Goal: Information Seeking & Learning: Learn about a topic

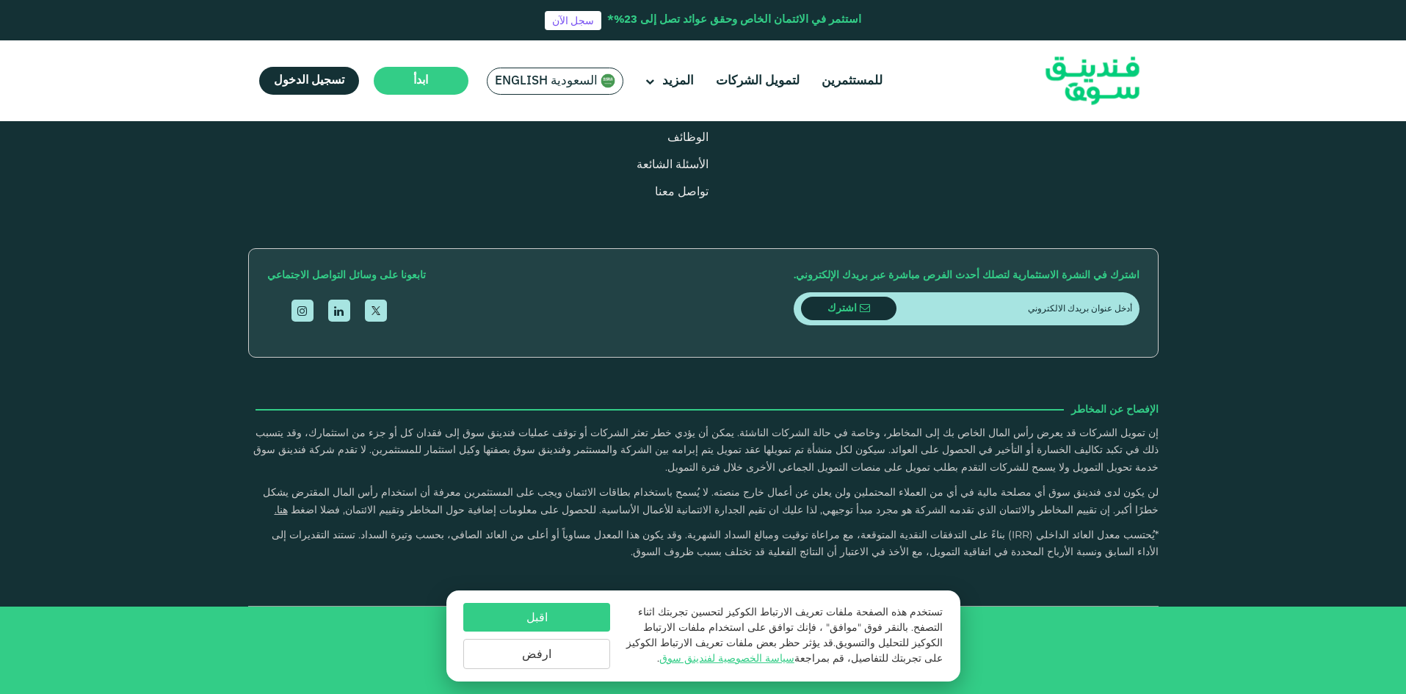
scroll to position [2496, 0]
type tc-range-slider "1"
drag, startPoint x: 668, startPoint y: 341, endPoint x: 823, endPoint y: 349, distance: 155.1
type tc-range-slider "50000"
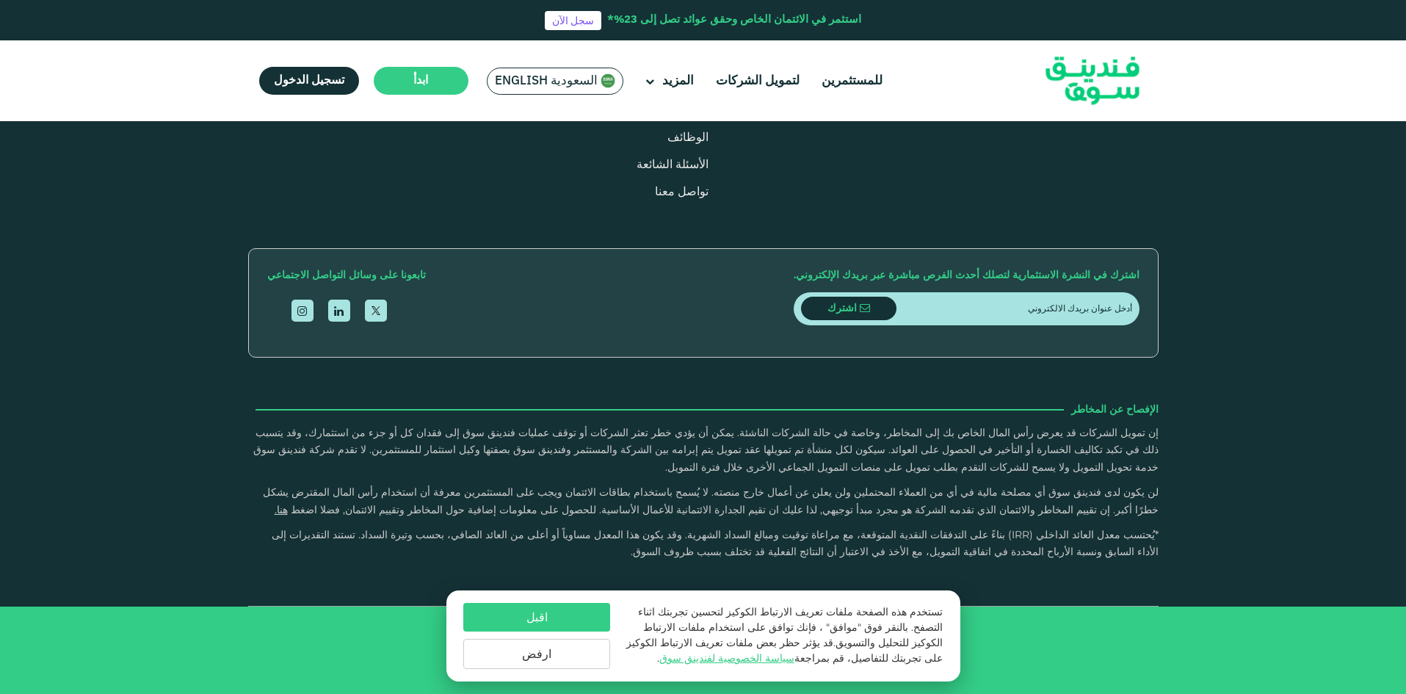
drag, startPoint x: 1092, startPoint y: 331, endPoint x: 1101, endPoint y: 334, distance: 8.6
radio input "true"
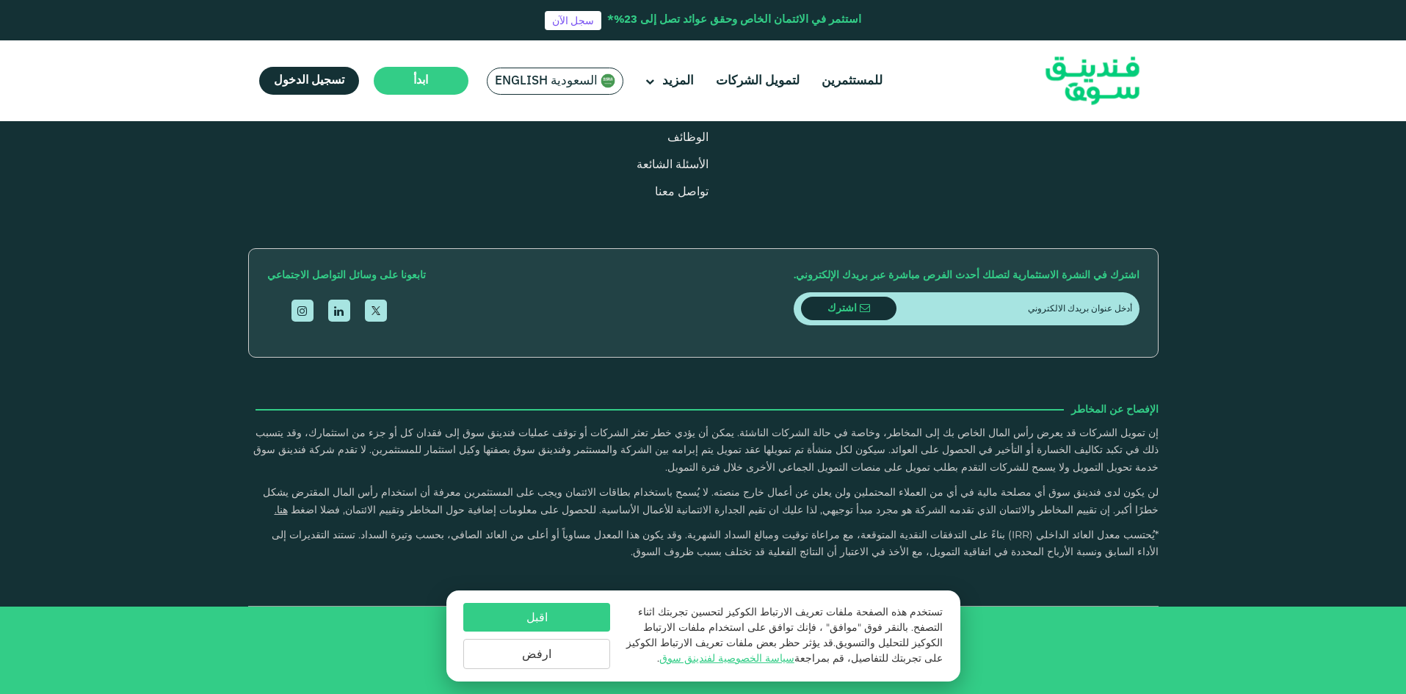
radio input "true"
click at [151, 229] on div "التعريف بفندينق سوق من نحن للمستثمرين لتمويل الشركات" at bounding box center [703, 237] width 1406 height 737
